Goal: Complete application form: Complete application form

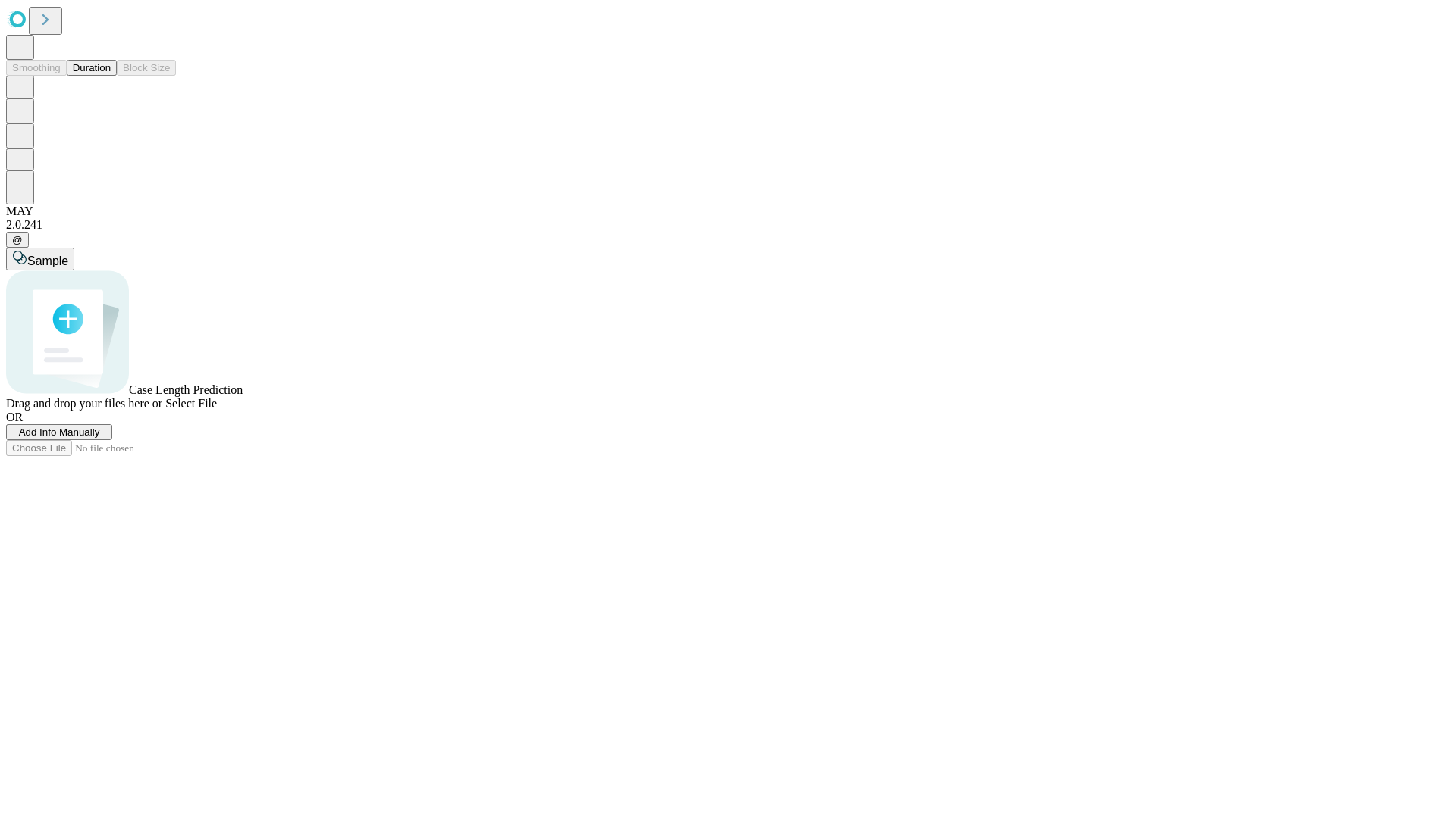
click at [111, 76] on button "Duration" at bounding box center [92, 68] width 50 height 16
click at [101, 438] on span "Add Info Manually" at bounding box center [59, 432] width 81 height 11
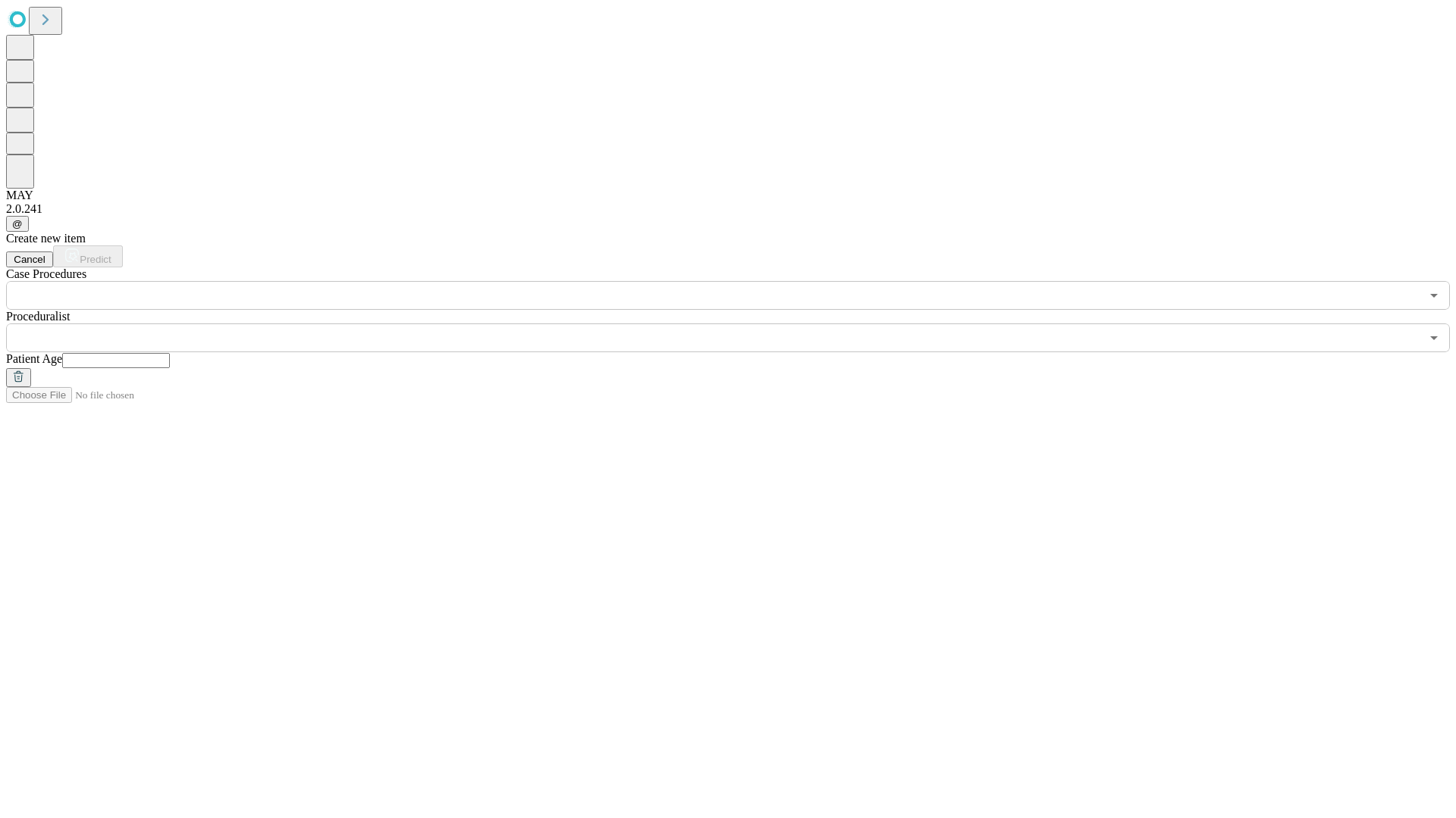
click at [169, 353] on input "text" at bounding box center [116, 361] width 107 height 15
type input "*"
click at [738, 323] on input "text" at bounding box center [712, 338] width 1414 height 29
